Goal: Task Accomplishment & Management: Use online tool/utility

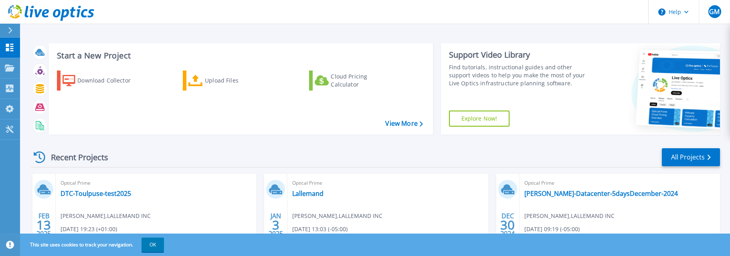
click at [84, 54] on h3 "Start a New Project" at bounding box center [239, 55] width 365 height 9
click at [15, 69] on div "Projects" at bounding box center [23, 68] width 37 height 7
click at [138, 123] on div "Download Collector Upload Files Cloud Pricing Calculator" at bounding box center [239, 97] width 378 height 67
click at [95, 55] on h3 "Start a New Project" at bounding box center [239, 55] width 365 height 9
click at [222, 83] on div "Upload Files" at bounding box center [237, 81] width 64 height 16
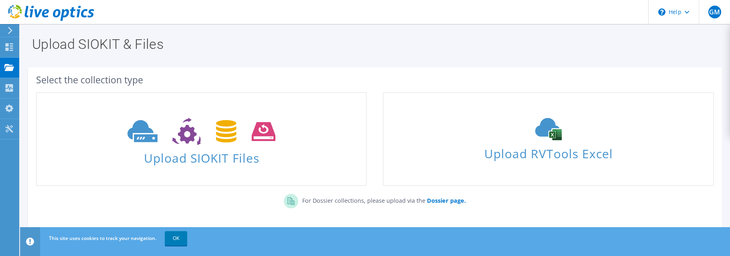
drag, startPoint x: 321, startPoint y: 9, endPoint x: 586, endPoint y: 73, distance: 271.8
click at [586, 73] on div "GM End User [PERSON_NAME] [EMAIL_ADDRESS][DOMAIN_NAME] LALLEMAND INC My Profile…" at bounding box center [365, 148] width 730 height 296
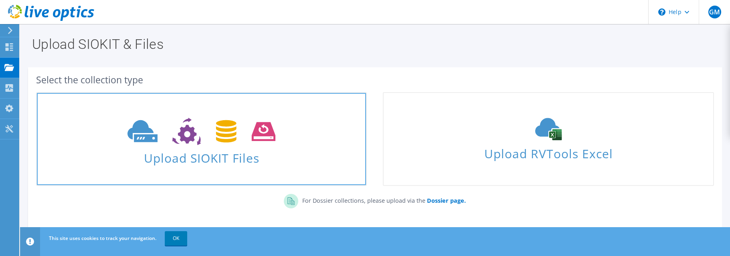
scroll to position [40, 0]
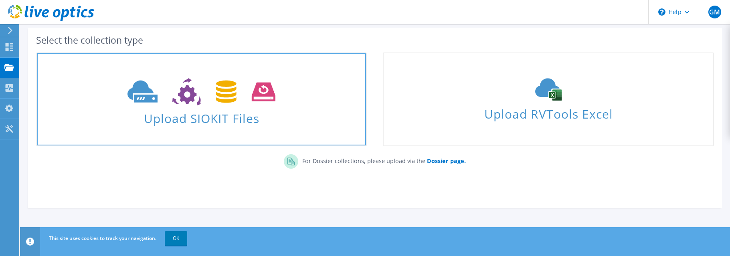
click at [222, 114] on span "Upload SIOKIT Files" at bounding box center [201, 115] width 329 height 17
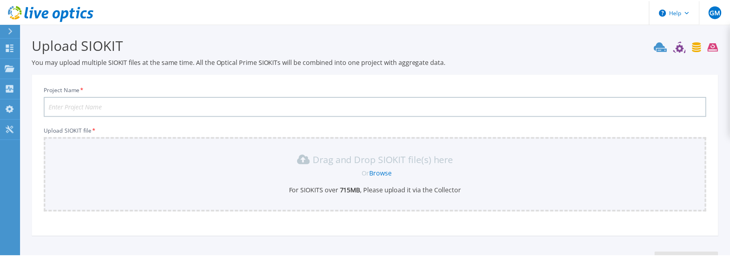
scroll to position [63, 0]
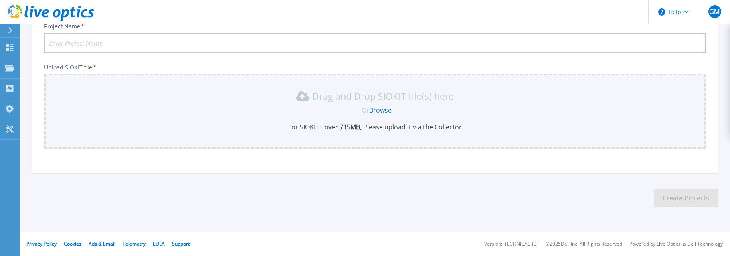
click at [378, 111] on link "Browse" at bounding box center [380, 110] width 22 height 9
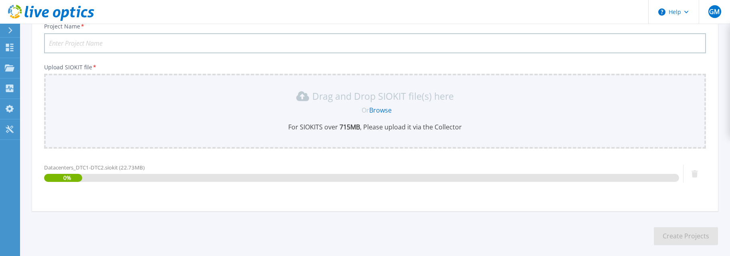
scroll to position [101, 0]
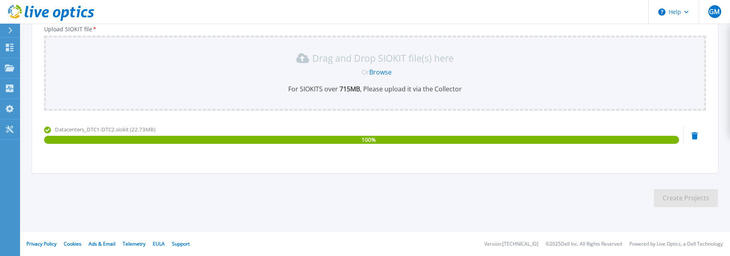
click at [555, 174] on section "Upload SIOKIT You may upload multiple SIOKIT files at the same time. All the Op…" at bounding box center [375, 73] width 710 height 303
click at [418, 85] on p "For SIOKITS over 715 MB , Please upload it via the Collector" at bounding box center [375, 89] width 652 height 9
drag, startPoint x: 450, startPoint y: 137, endPoint x: 448, endPoint y: 143, distance: 6.5
click at [450, 138] on div "100 %" at bounding box center [361, 140] width 635 height 8
click at [365, 203] on section "Upload SIOKIT You may upload multiple SIOKIT files at the same time. All the Op…" at bounding box center [375, 73] width 710 height 303
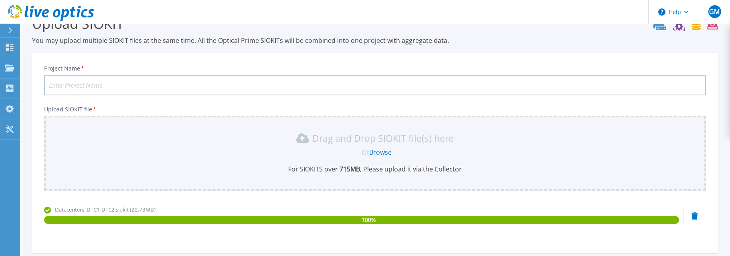
scroll to position [0, 0]
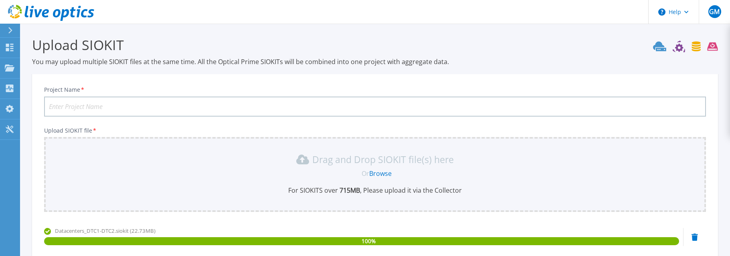
click at [114, 104] on input "Project Name *" at bounding box center [375, 107] width 662 height 20
click at [82, 105] on input "Project Name *" at bounding box center [375, 107] width 662 height 20
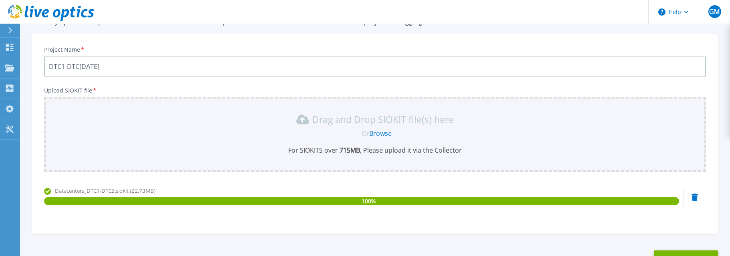
scroll to position [101, 0]
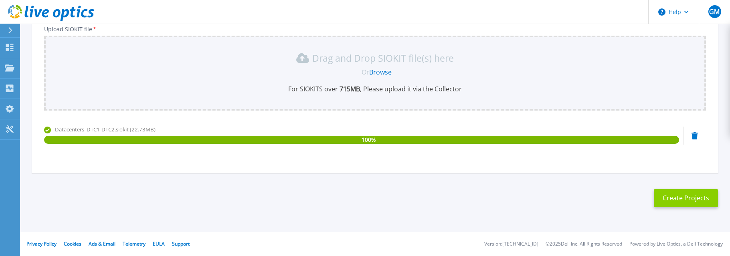
type input "DTC1-DTC[DATE]"
click at [706, 200] on button "Create Projects" at bounding box center [686, 198] width 64 height 18
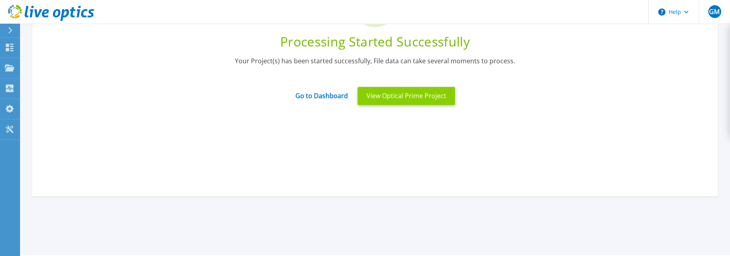
drag, startPoint x: 397, startPoint y: 99, endPoint x: 378, endPoint y: 96, distance: 19.5
drag, startPoint x: 378, startPoint y: 96, endPoint x: 338, endPoint y: 121, distance: 47.0
click at [337, 122] on div "Processing Started Successfully Your Project(s) has been started successfully, …" at bounding box center [375, 44] width 686 height 166
click at [334, 97] on link "Go to Dashboard" at bounding box center [321, 93] width 52 height 16
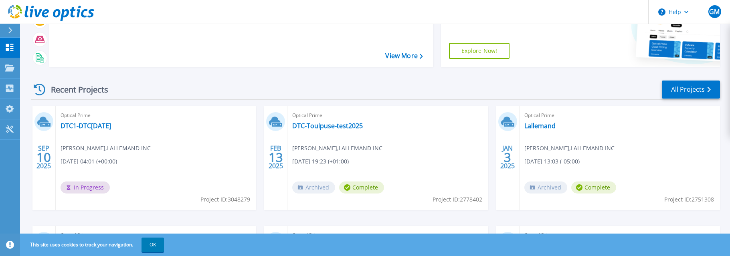
scroll to position [108, 0]
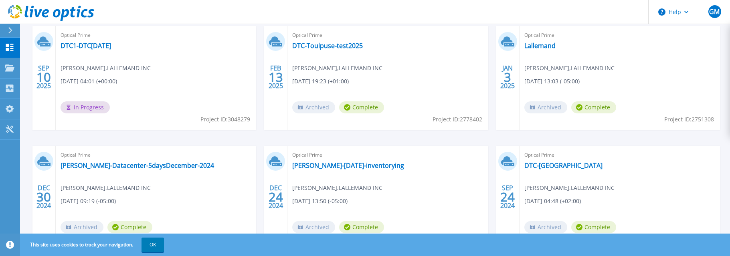
scroll to position [108, 0]
